Goal: Task Accomplishment & Management: Manage account settings

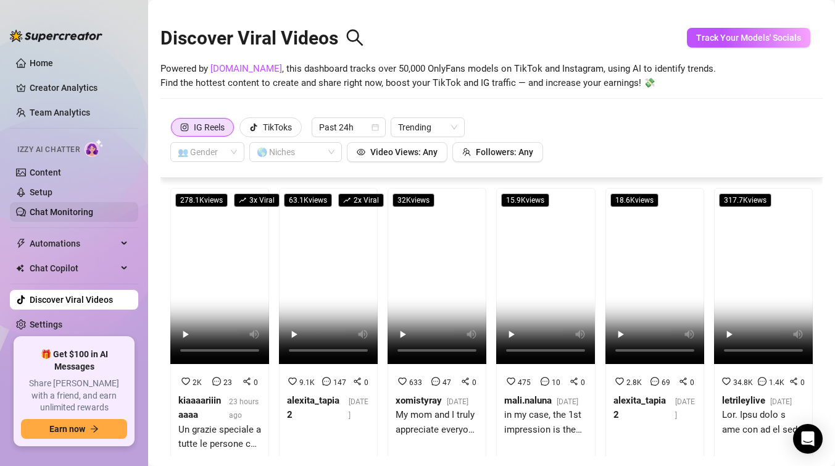
click at [77, 217] on link "Chat Monitoring" at bounding box center [62, 212] width 64 height 10
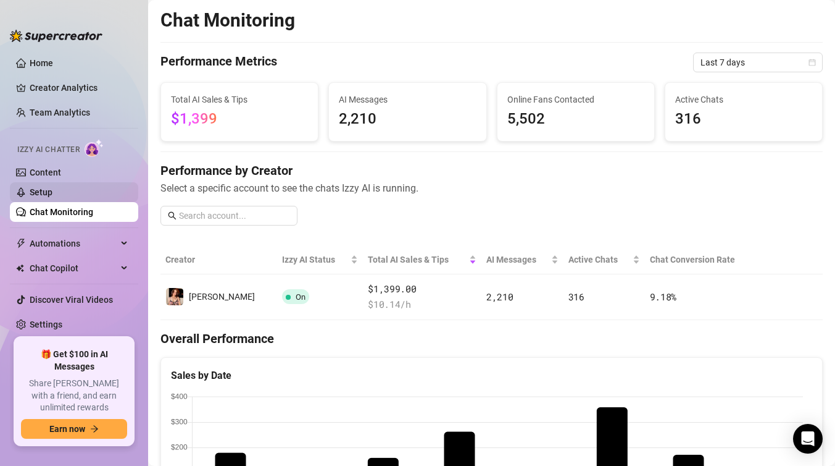
click at [52, 187] on link "Setup" at bounding box center [41, 192] width 23 height 10
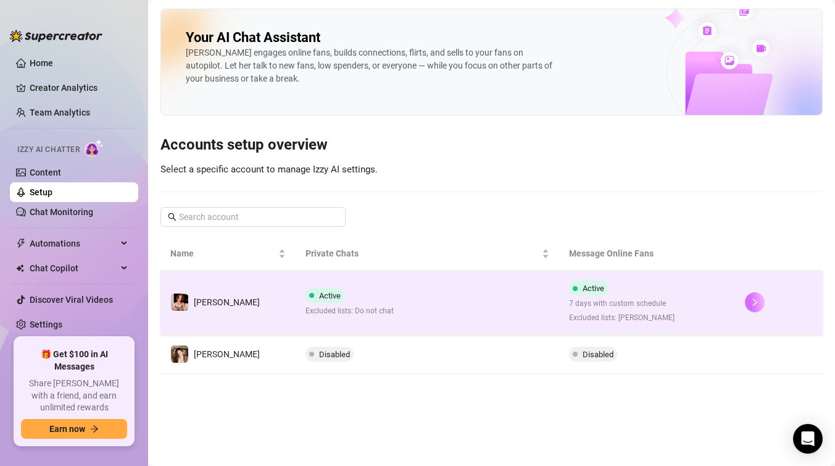
click at [754, 308] on button "button" at bounding box center [755, 302] width 20 height 20
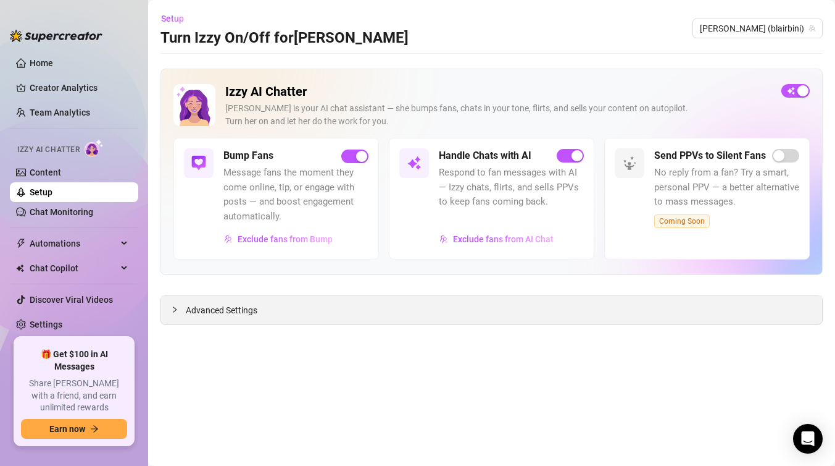
click at [200, 312] on span "Advanced Settings" at bounding box center [222, 310] width 72 height 14
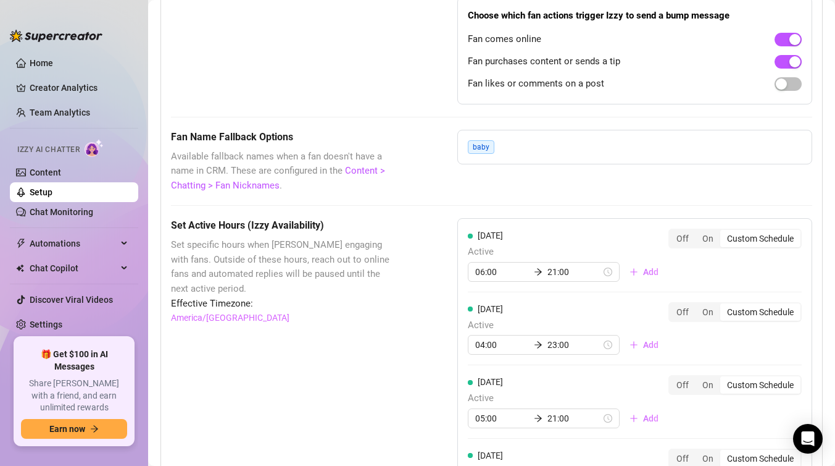
scroll to position [918, 0]
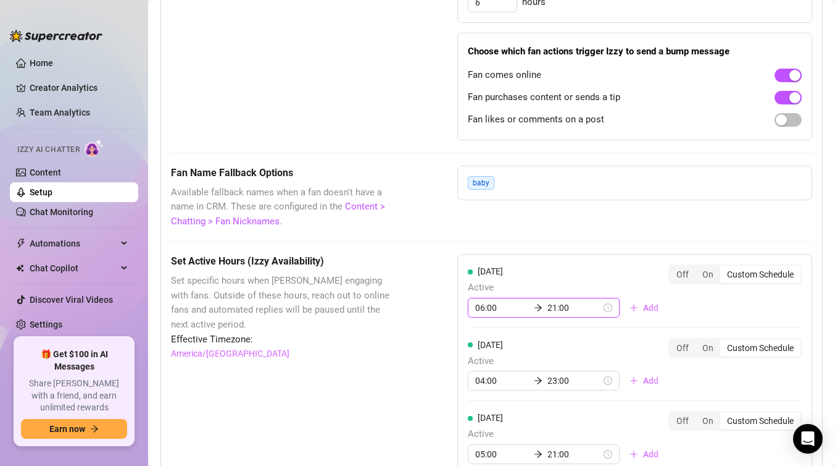
click at [482, 307] on input "06:00" at bounding box center [502, 308] width 54 height 14
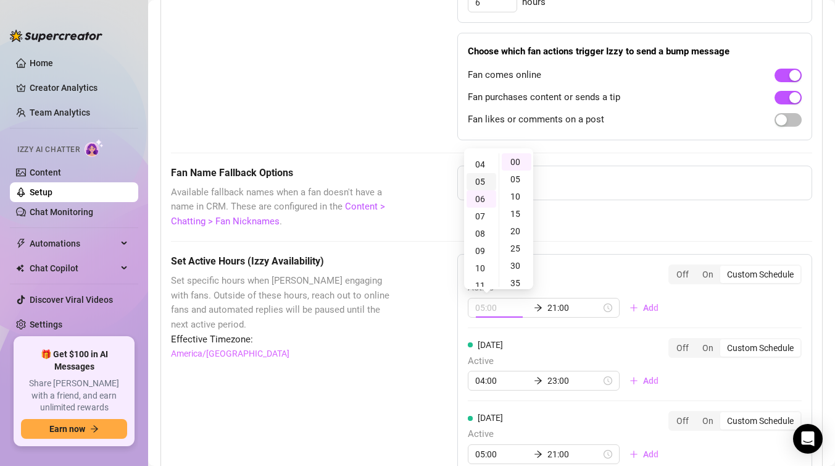
click at [480, 181] on div "05" at bounding box center [482, 181] width 30 height 17
type input "05:00"
click at [575, 205] on div "Fan Name Fallback Options Available fallback names when a fan doesn't have a na…" at bounding box center [492, 197] width 642 height 64
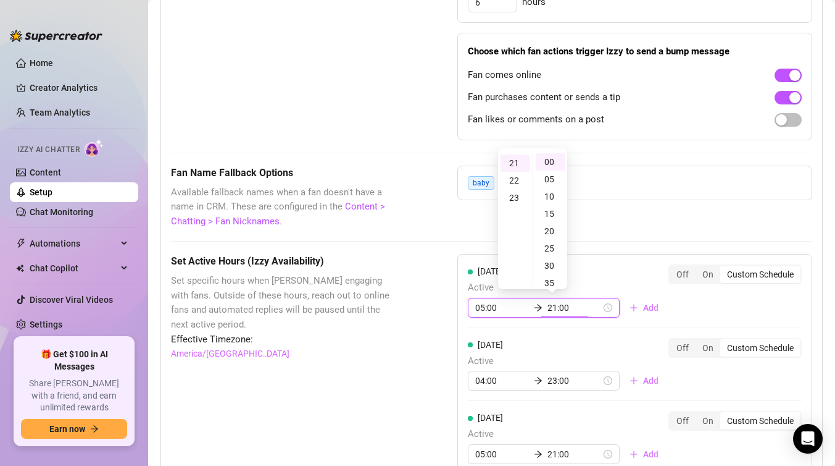
scroll to position [363, 0]
type input "21:00"
click at [485, 379] on input "04:00" at bounding box center [502, 381] width 54 height 14
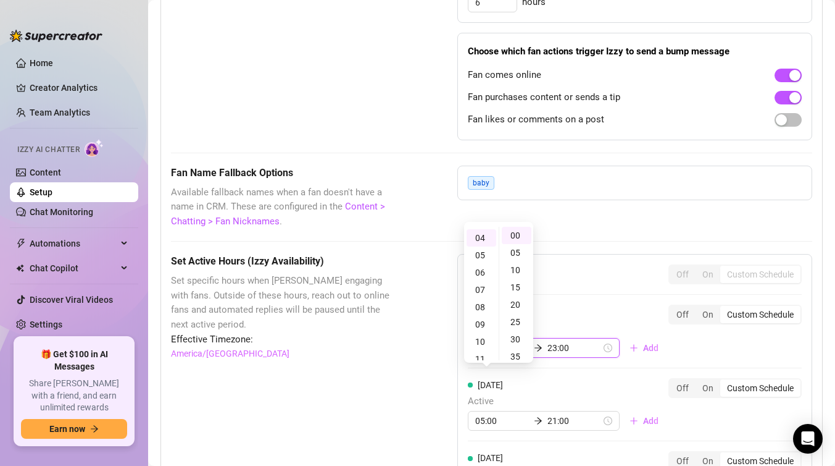
scroll to position [69, 0]
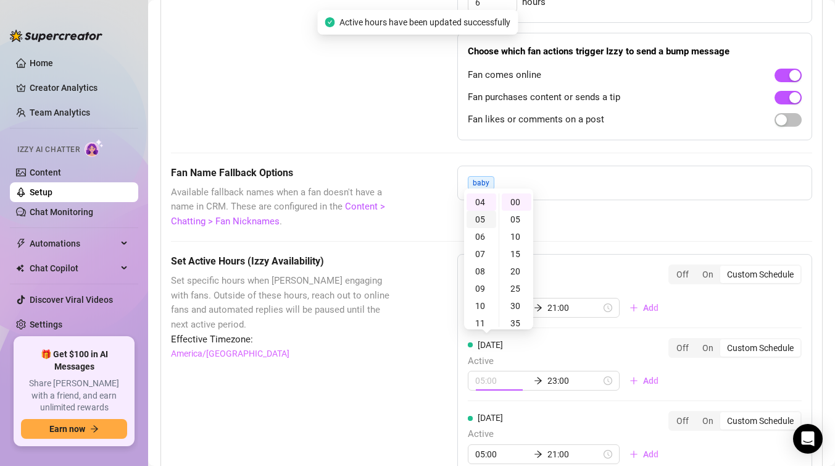
click at [483, 217] on div "05" at bounding box center [482, 219] width 30 height 17
type input "05:00"
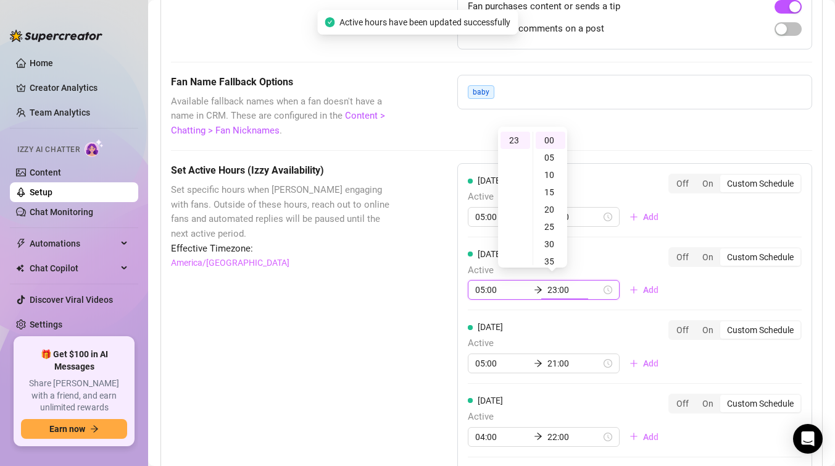
scroll to position [1013, 0]
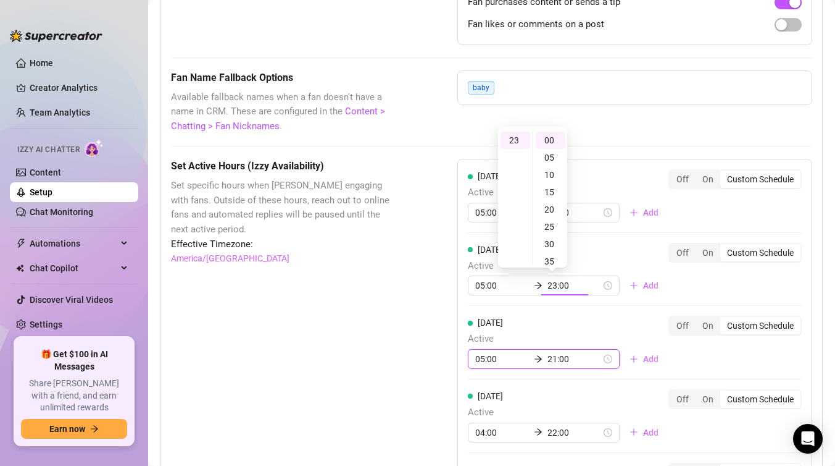
click at [481, 355] on input "05:00" at bounding box center [502, 359] width 54 height 14
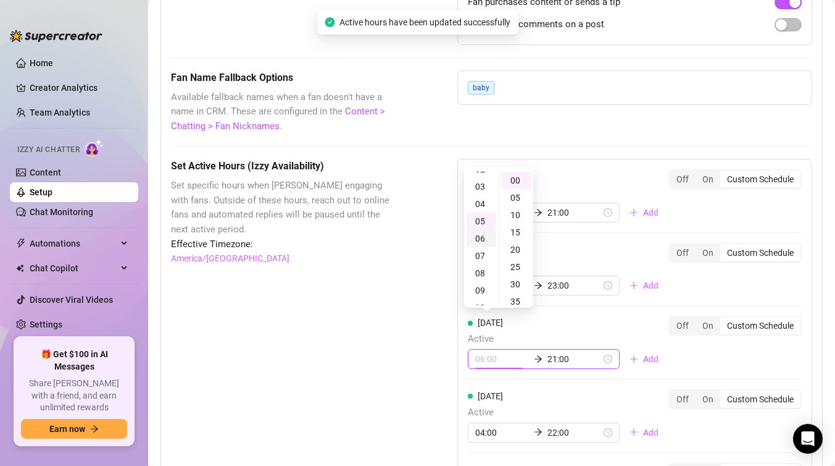
scroll to position [44, 0]
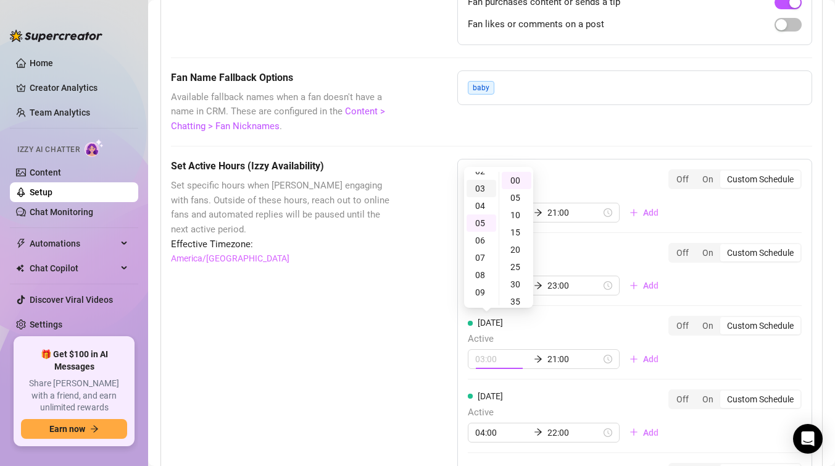
click at [482, 187] on div "03" at bounding box center [482, 188] width 30 height 17
type input "03:00"
click at [549, 358] on input "21:00" at bounding box center [575, 359] width 54 height 14
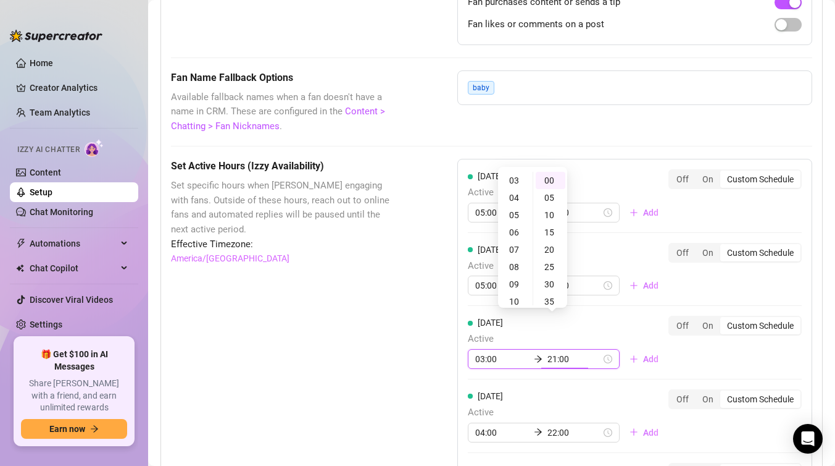
scroll to position [363, 0]
click at [520, 192] on div "20" at bounding box center [516, 199] width 30 height 17
type input "20:00"
click at [401, 303] on div "Set Active Hours (Izzy Availability) Set specific hours when Izzy engaging with…" at bounding box center [492, 464] width 642 height 611
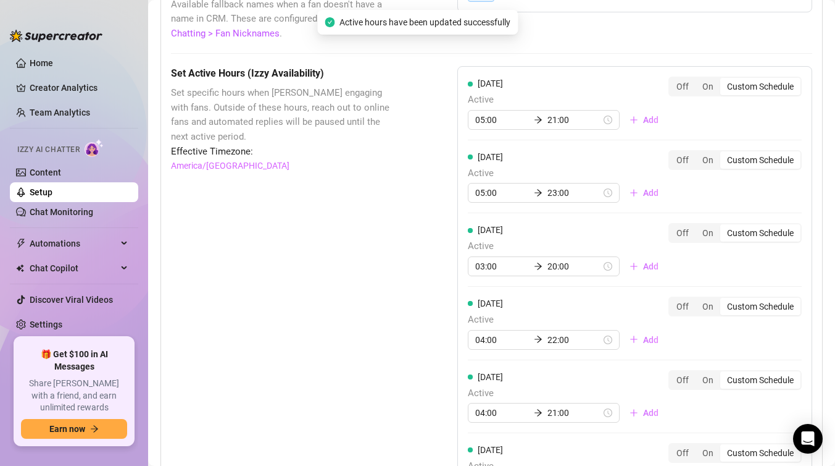
scroll to position [1107, 0]
click at [481, 342] on input "04:00" at bounding box center [502, 339] width 54 height 14
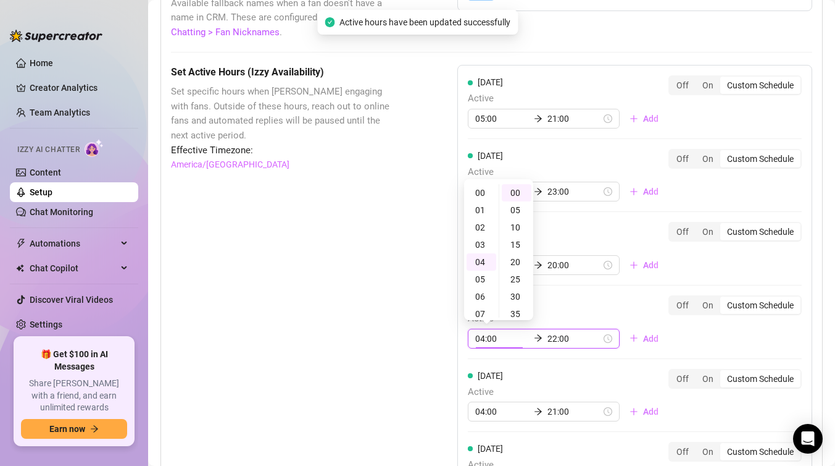
scroll to position [69, 0]
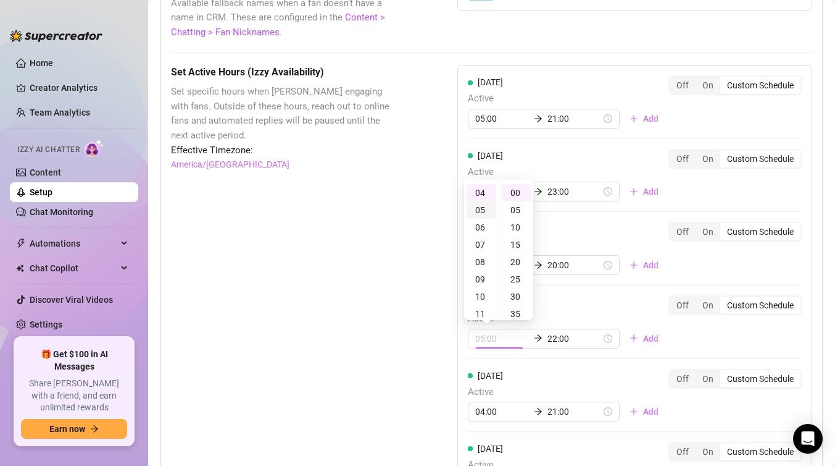
click at [487, 211] on div "05" at bounding box center [482, 209] width 30 height 17
type input "05:00"
click at [548, 340] on input "22:00" at bounding box center [575, 339] width 54 height 14
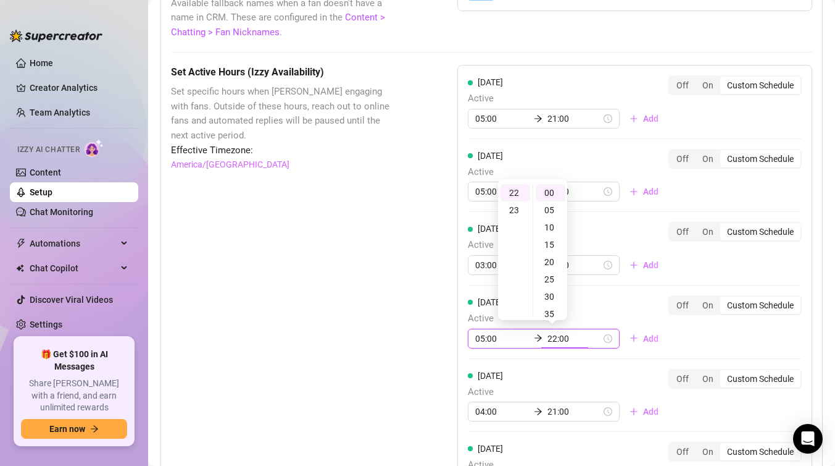
scroll to position [380, 0]
click at [520, 211] on div "21" at bounding box center [516, 214] width 30 height 17
click at [557, 207] on div "05" at bounding box center [551, 209] width 30 height 17
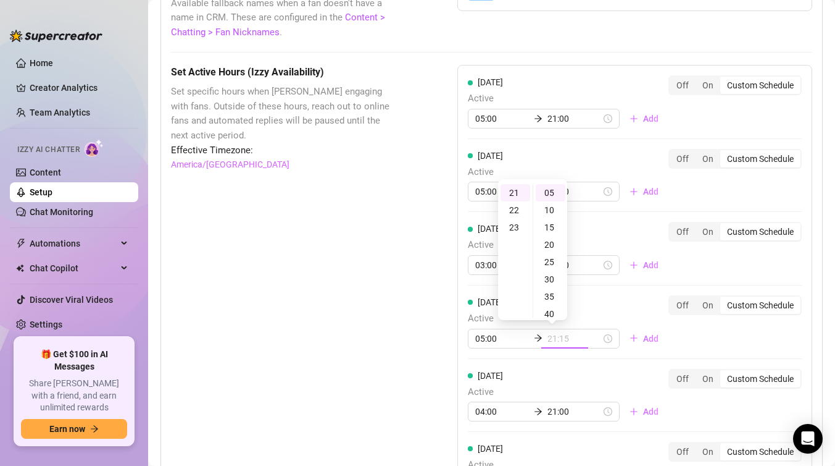
type input "21:05"
click at [595, 229] on div "[DATE] Active 03:00 20:00 Add" at bounding box center [568, 248] width 201 height 53
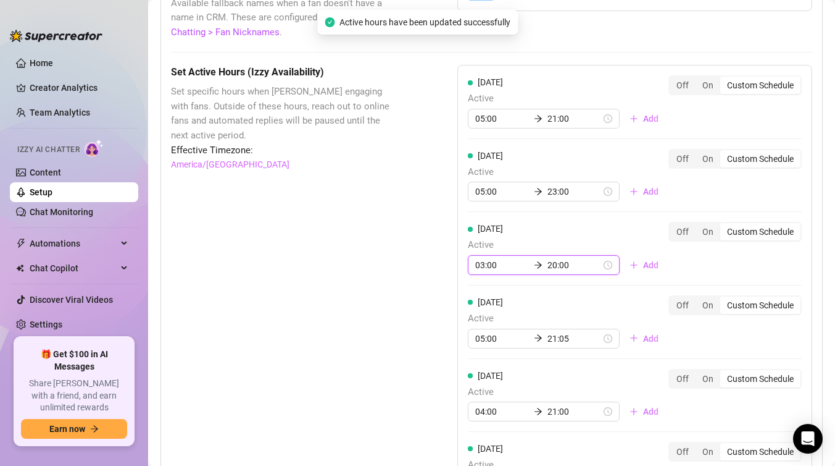
click at [488, 267] on input "03:00" at bounding box center [502, 265] width 54 height 14
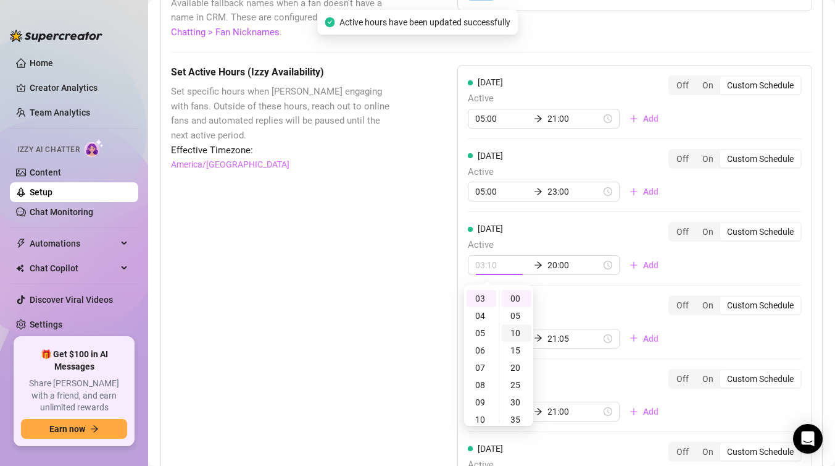
click at [520, 329] on div "10" at bounding box center [517, 332] width 30 height 17
type input "03:10"
click at [574, 308] on div "[DATE] Active 05:00 21:05 Add" at bounding box center [568, 321] width 201 height 53
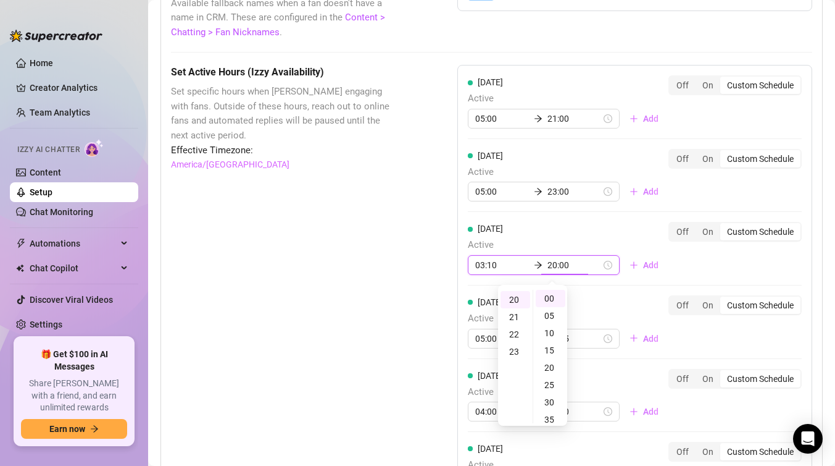
scroll to position [346, 0]
click at [492, 191] on input "05:00" at bounding box center [502, 192] width 54 height 14
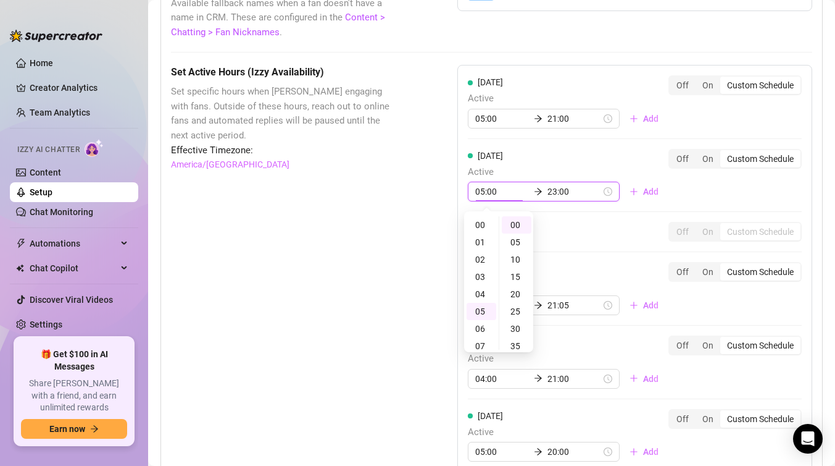
scroll to position [86, 0]
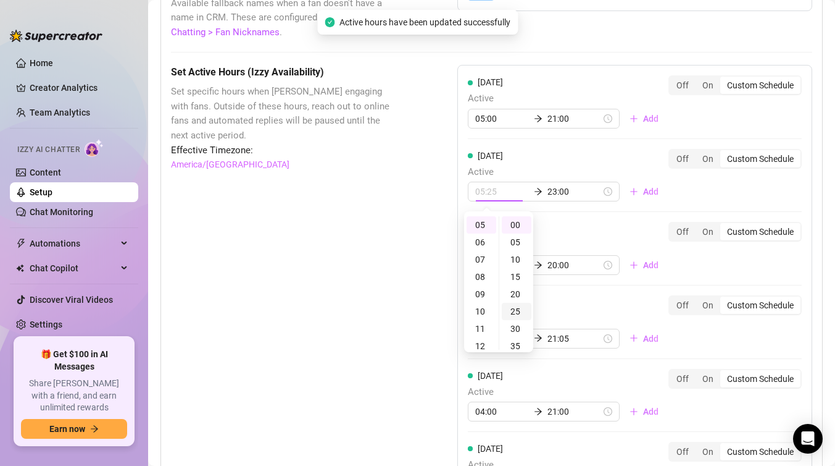
click at [520, 309] on div "25" at bounding box center [517, 311] width 30 height 17
type input "05:25"
click at [496, 117] on input "05:00" at bounding box center [502, 119] width 54 height 14
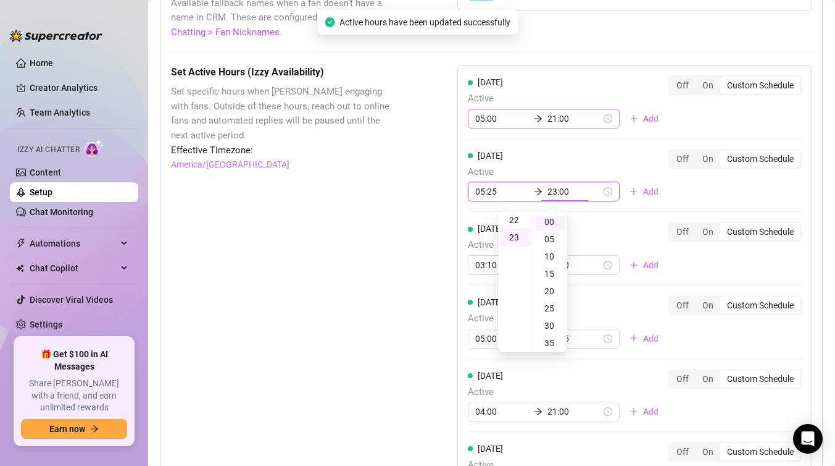
scroll to position [0, 0]
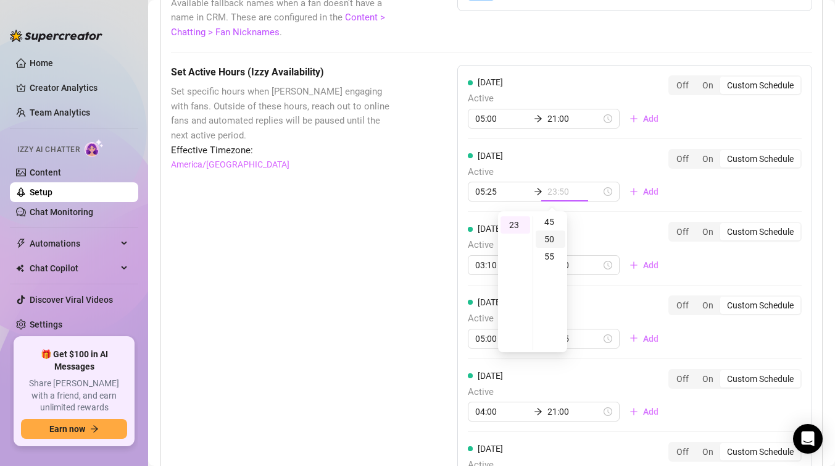
click at [552, 238] on div "50" at bounding box center [551, 238] width 30 height 17
type input "23:50"
click at [556, 157] on div "[DATE] Active 05:25 23:50 Add" at bounding box center [568, 175] width 201 height 53
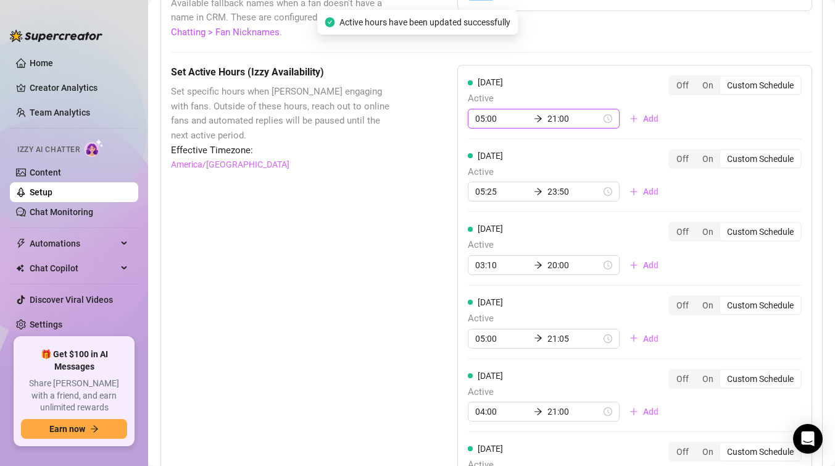
click at [497, 116] on input "05:00" at bounding box center [502, 119] width 54 height 14
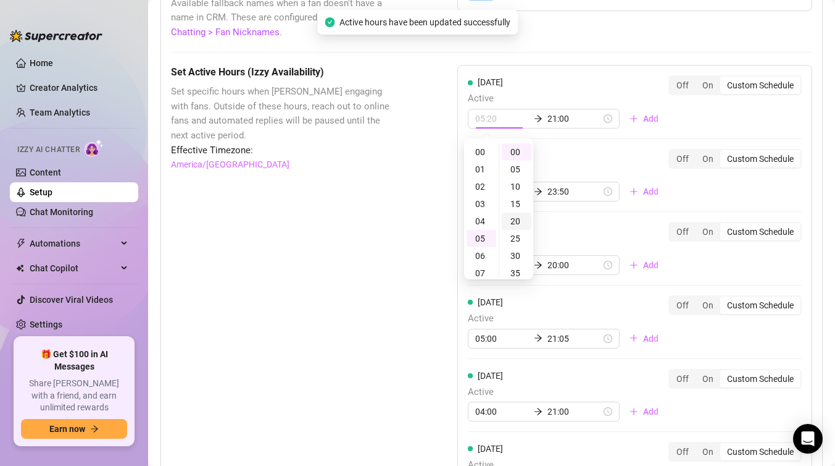
click at [519, 216] on div "20" at bounding box center [517, 220] width 30 height 17
type input "05:20"
click at [559, 143] on div "[DATE] Active 05:20 21:00 Add Off On Custom Schedule [DATE] Active 05:25 23:50 …" at bounding box center [635, 327] width 355 height 524
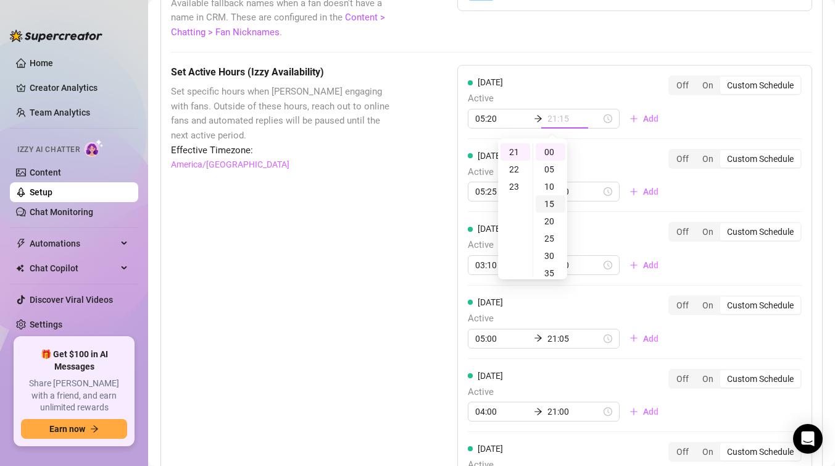
click at [548, 203] on div "15" at bounding box center [551, 203] width 30 height 17
type input "21:15"
click at [582, 158] on div "[DATE] Active 05:25 23:50 Add" at bounding box center [568, 175] width 201 height 53
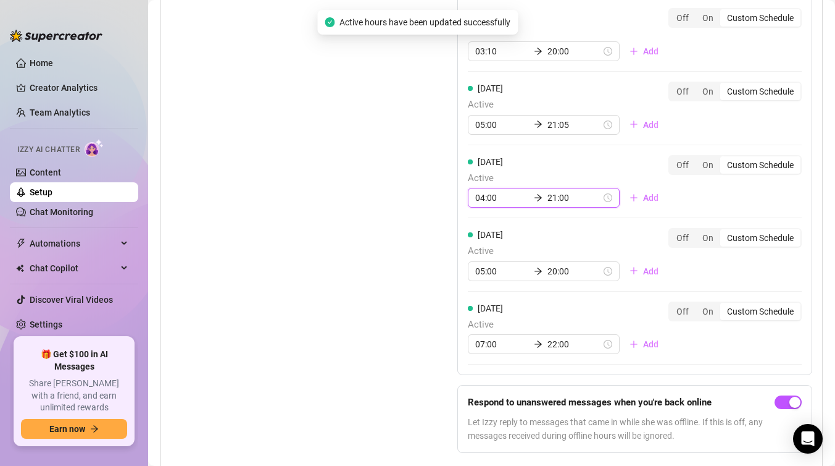
click at [487, 196] on input "04:00" at bounding box center [502, 198] width 54 height 14
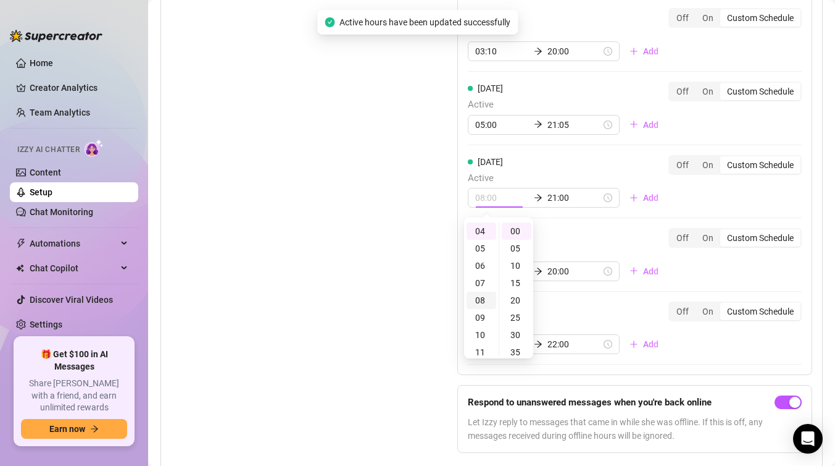
click at [483, 303] on div "08" at bounding box center [482, 299] width 30 height 17
type input "08:00"
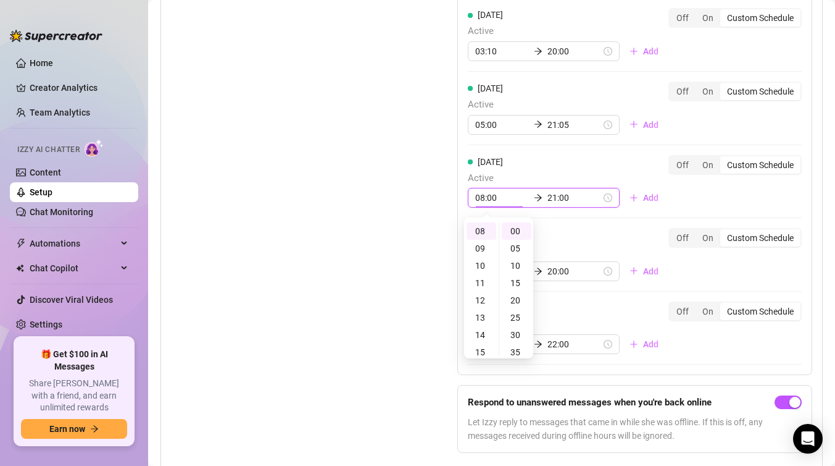
click at [548, 199] on input "21:00" at bounding box center [575, 198] width 54 height 14
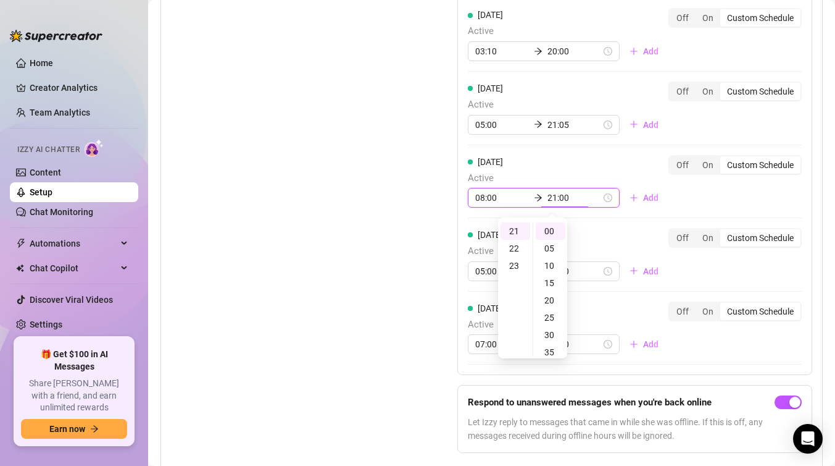
click at [490, 190] on div "08:00 21:00" at bounding box center [544, 198] width 152 height 20
click at [488, 198] on input "08:00" at bounding box center [502, 198] width 54 height 14
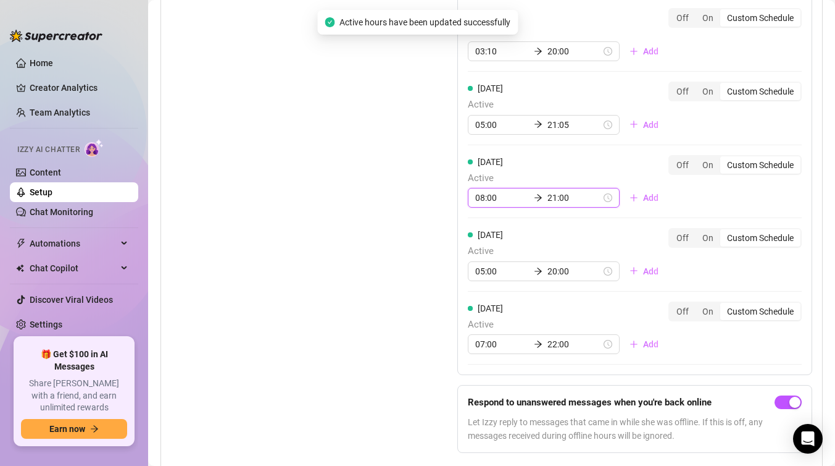
click at [485, 202] on input "08:00" at bounding box center [502, 198] width 54 height 14
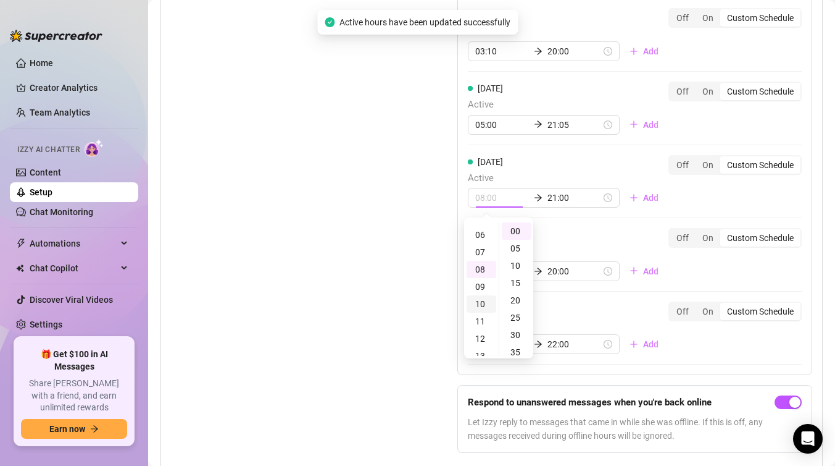
click at [490, 262] on div "08" at bounding box center [482, 269] width 30 height 17
click at [483, 233] on div "04" at bounding box center [482, 241] width 30 height 17
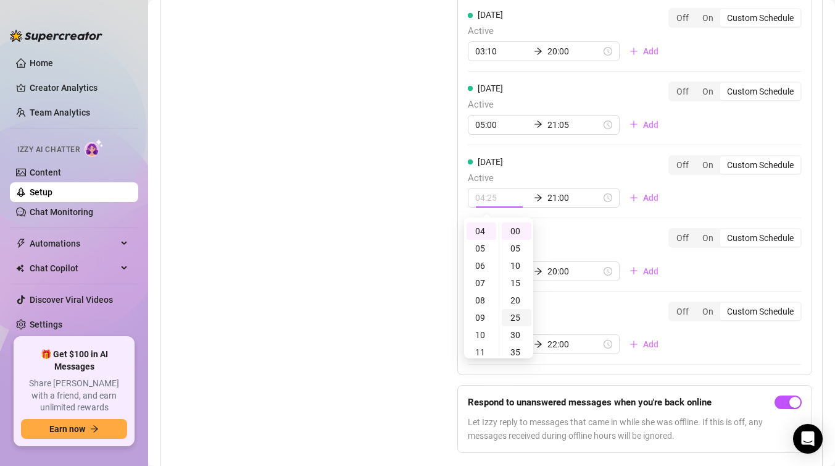
click at [520, 311] on div "25" at bounding box center [517, 317] width 30 height 17
type input "04:25"
click at [551, 203] on input "21:00" at bounding box center [575, 198] width 54 height 14
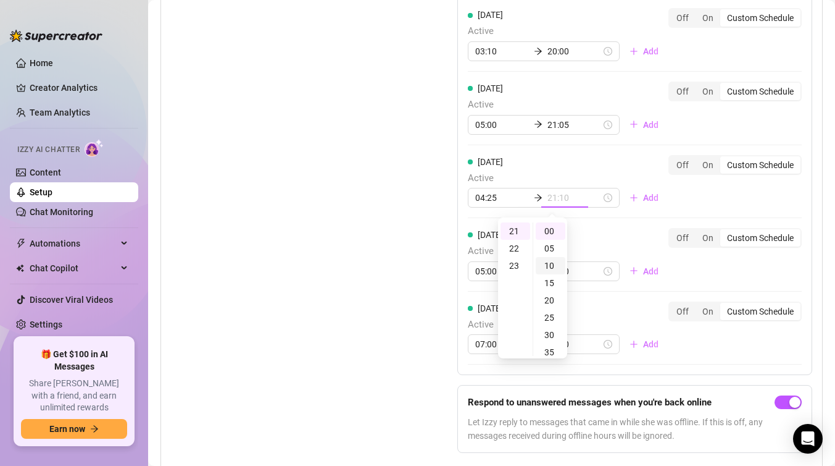
click at [556, 270] on div "10" at bounding box center [551, 265] width 30 height 17
type input "21:10"
click at [607, 233] on div "[DATE] Active 05:00 20:00 Add" at bounding box center [568, 254] width 201 height 53
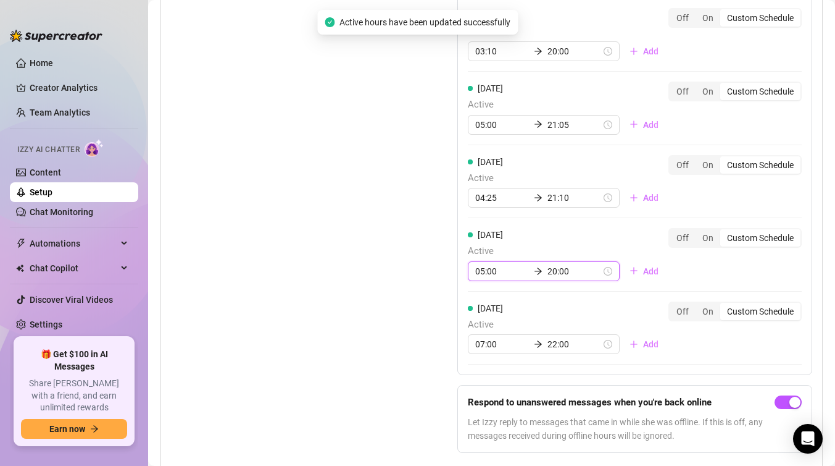
click at [495, 270] on input "05:00" at bounding box center [502, 271] width 54 height 14
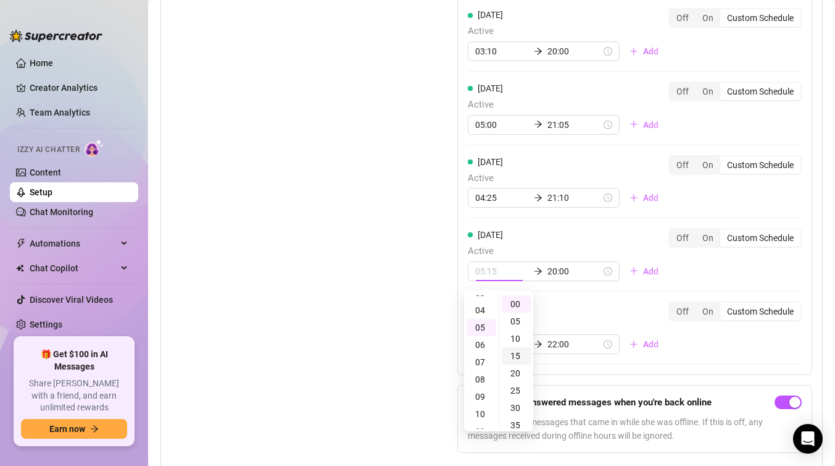
click at [522, 356] on div "15" at bounding box center [517, 355] width 30 height 17
type input "05:15"
click at [551, 269] on input "20:00" at bounding box center [575, 271] width 54 height 14
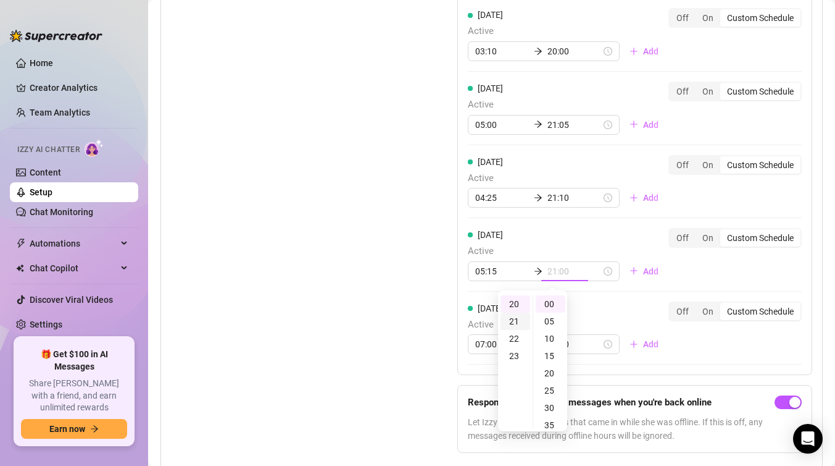
click at [513, 317] on div "21" at bounding box center [516, 320] width 30 height 17
click at [555, 405] on div "30" at bounding box center [551, 407] width 30 height 17
type input "21:30"
click at [582, 305] on div "[DATE] Active 07:00 22:00 Add" at bounding box center [568, 327] width 201 height 53
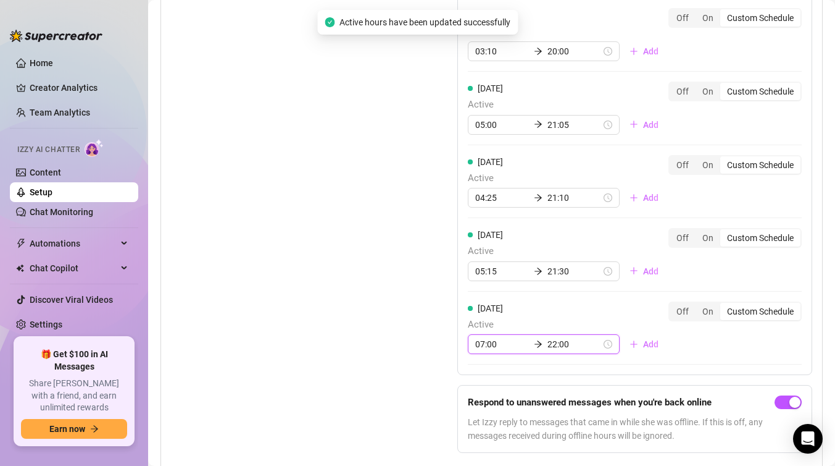
click at [488, 342] on input "07:00" at bounding box center [502, 344] width 54 height 14
click at [483, 217] on div "08" at bounding box center [482, 215] width 30 height 17
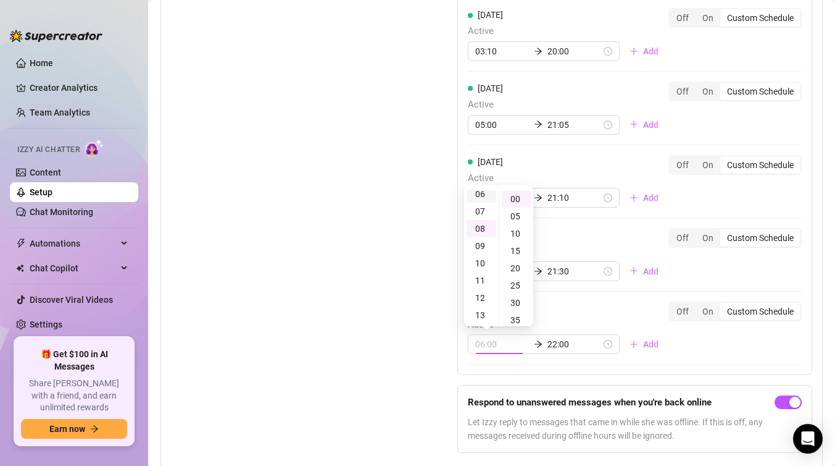
click at [484, 191] on div "06" at bounding box center [482, 193] width 30 height 17
click at [519, 219] on div "05" at bounding box center [517, 215] width 30 height 17
type input "06:05"
click at [558, 343] on input "22:00" at bounding box center [575, 344] width 54 height 14
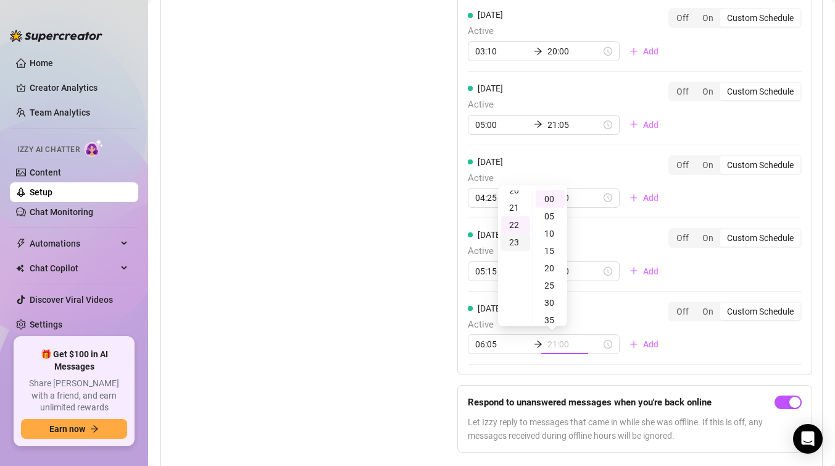
click at [511, 214] on div "21" at bounding box center [516, 207] width 30 height 17
click at [551, 206] on div "15" at bounding box center [551, 211] width 30 height 17
type input "21:15"
click at [641, 305] on div "[DATE] Active 06:05 21:15 Add" at bounding box center [568, 327] width 201 height 53
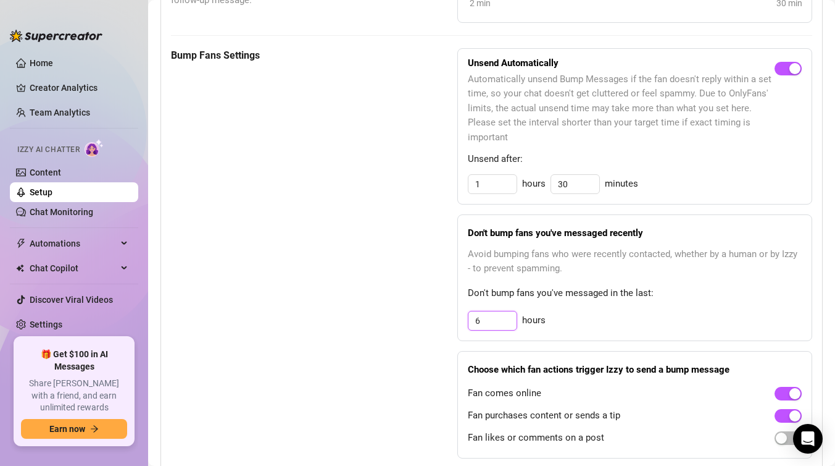
click at [488, 319] on input "6" at bounding box center [493, 320] width 48 height 19
type input "4"
type input "3"
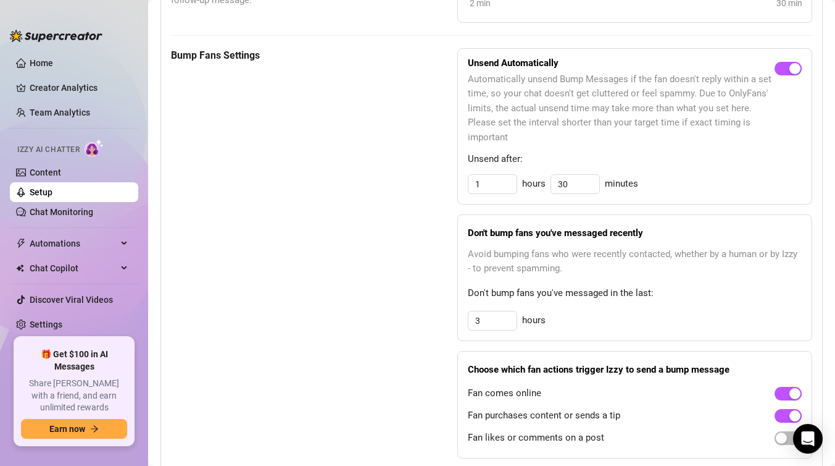
click at [414, 311] on div "Bump Fans Settings Unsend Automatically Automatically unsend Bump Messages if t…" at bounding box center [492, 253] width 642 height 410
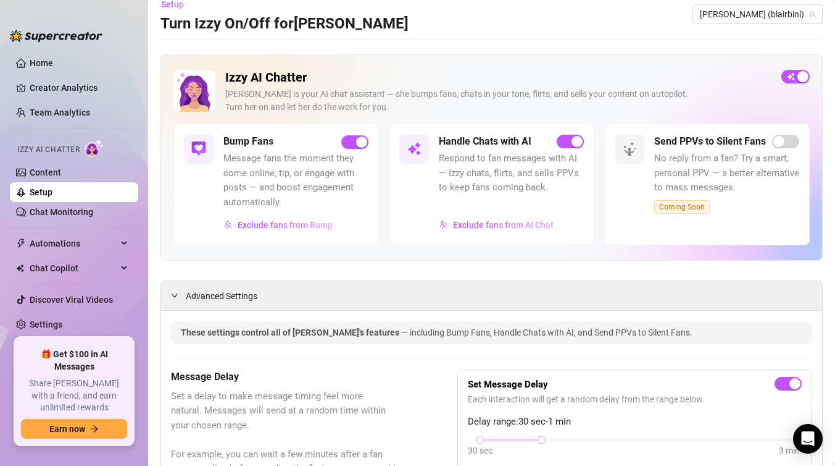
scroll to position [10, 0]
